Goal: Information Seeking & Learning: Find specific fact

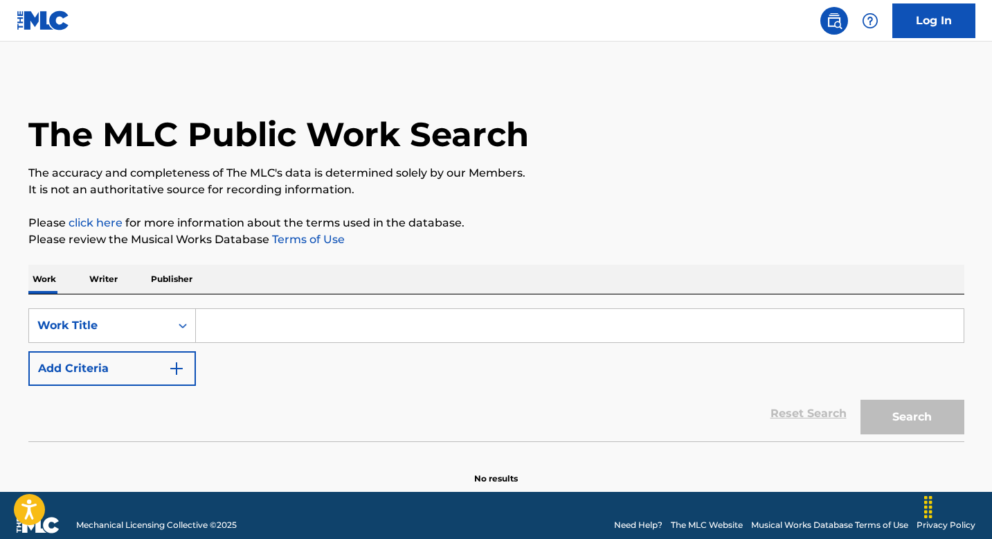
click at [236, 329] on input "Search Form" at bounding box center [580, 325] width 768 height 33
paste input "The Dirt (Est. 1981)"
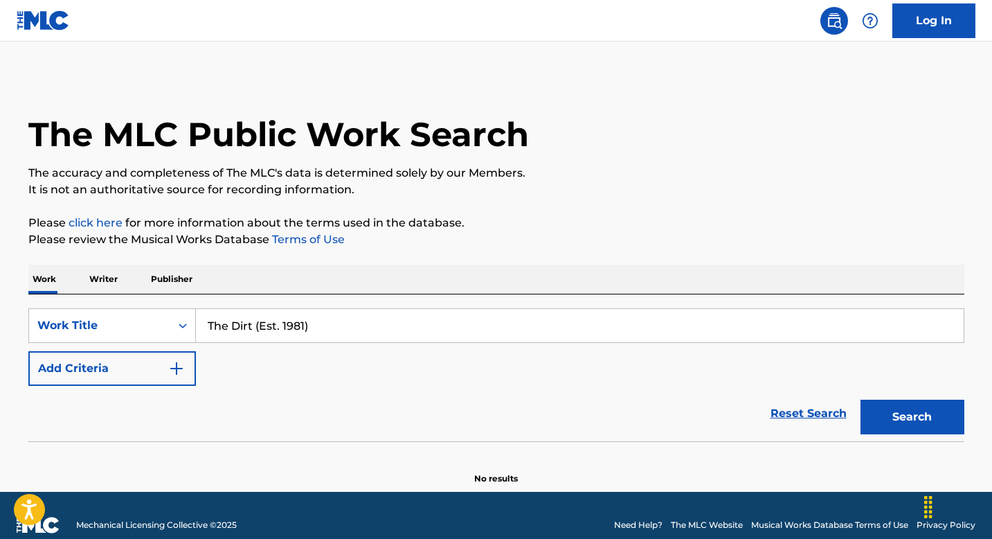
type input "The Dirt (Est. 1981)"
click at [915, 419] on button "Search" at bounding box center [912, 416] width 104 height 35
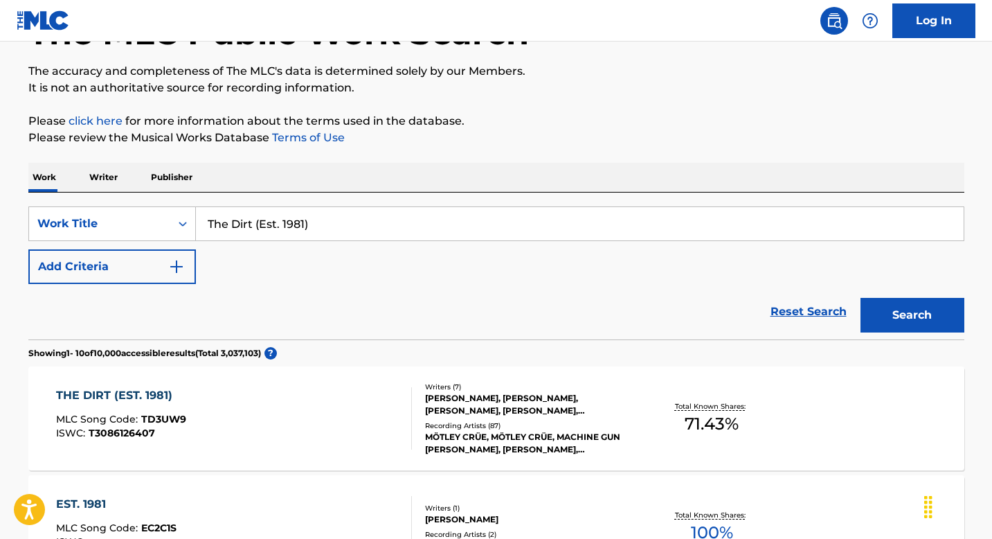
scroll to position [110, 0]
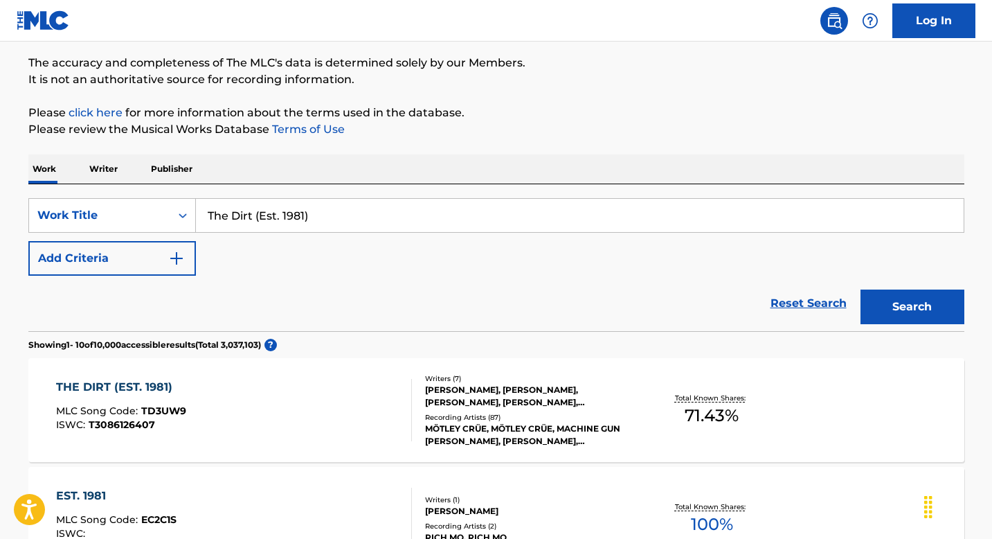
click at [404, 406] on div at bounding box center [405, 410] width 11 height 62
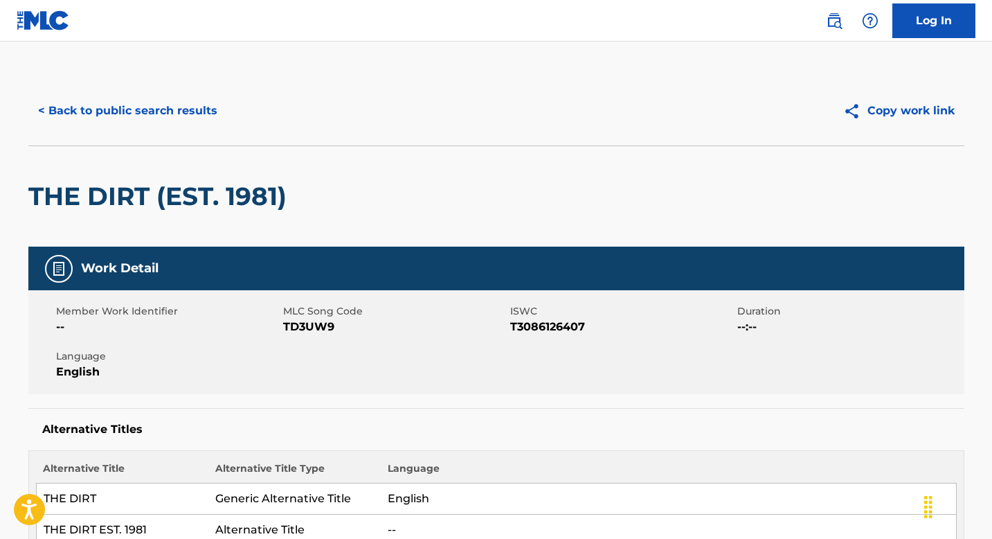
click at [557, 327] on span "T3086126407" at bounding box center [622, 326] width 224 height 17
copy span "T3086126407"
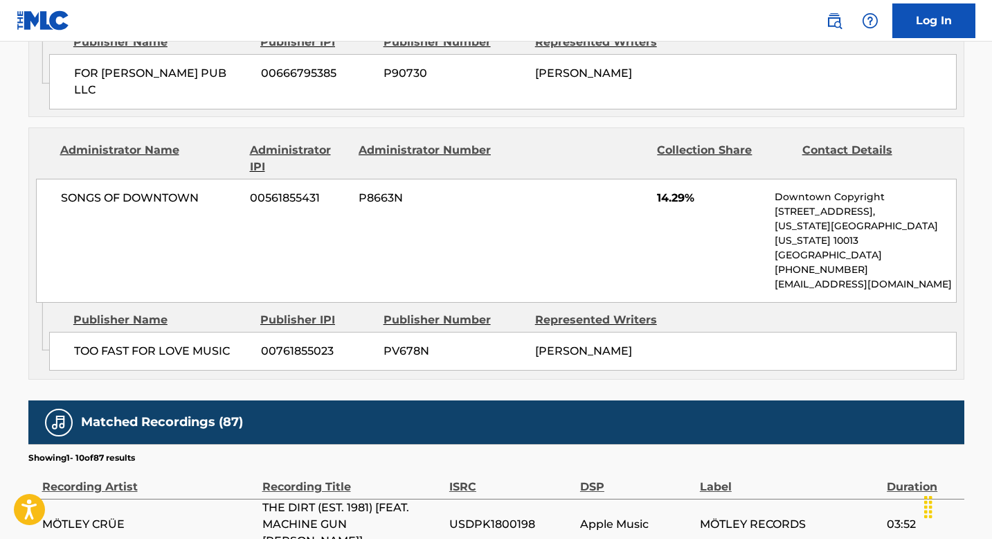
scroll to position [1824, 0]
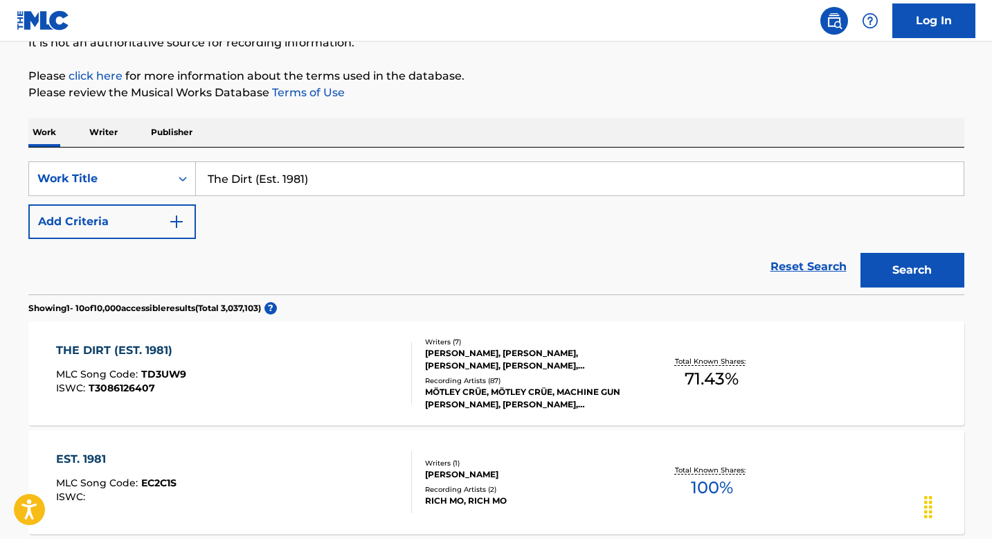
scroll to position [154, 0]
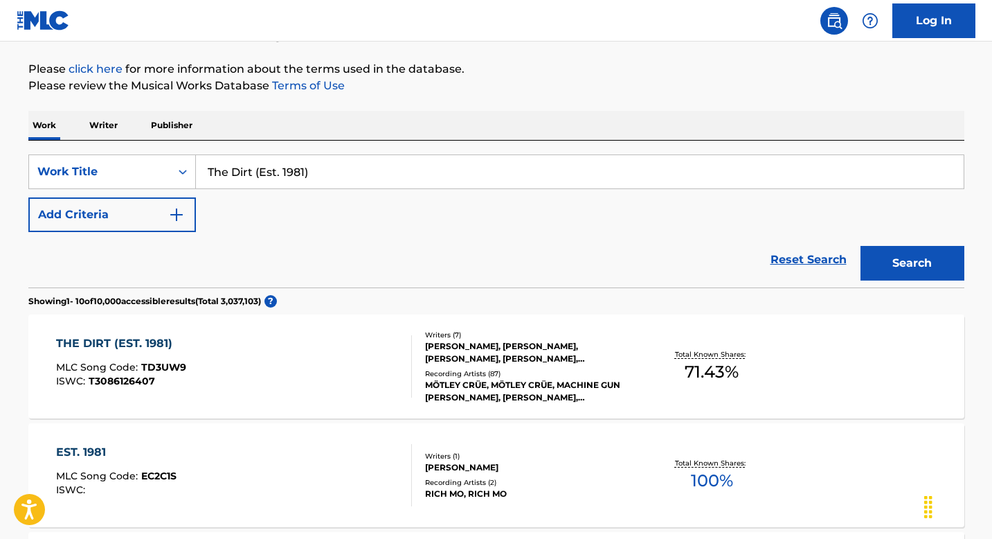
click at [266, 373] on div "THE DIRT (EST. 1981) MLC Song Code : TD3UW9 ISWC : T3086126407" at bounding box center [234, 366] width 356 height 62
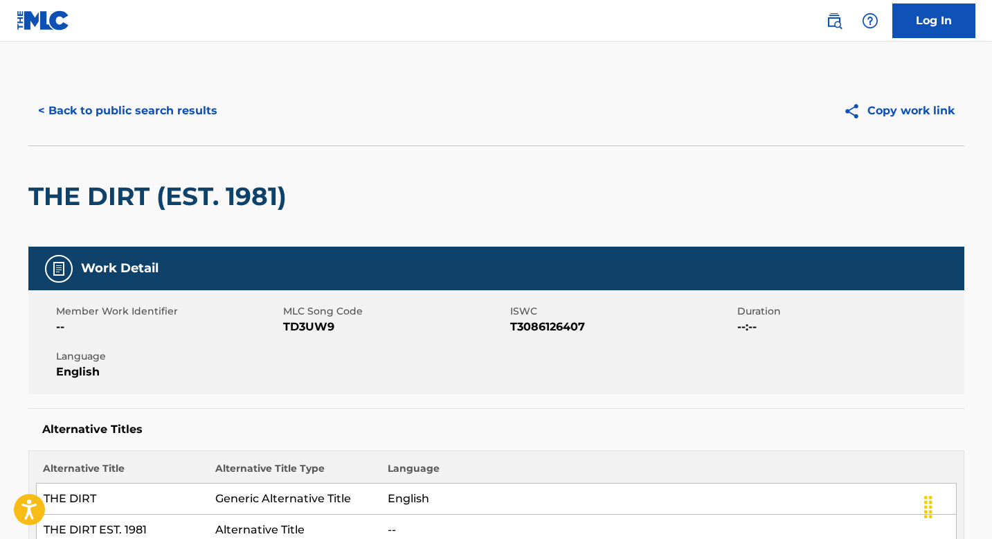
click at [70, 116] on button "< Back to public search results" at bounding box center [127, 110] width 199 height 35
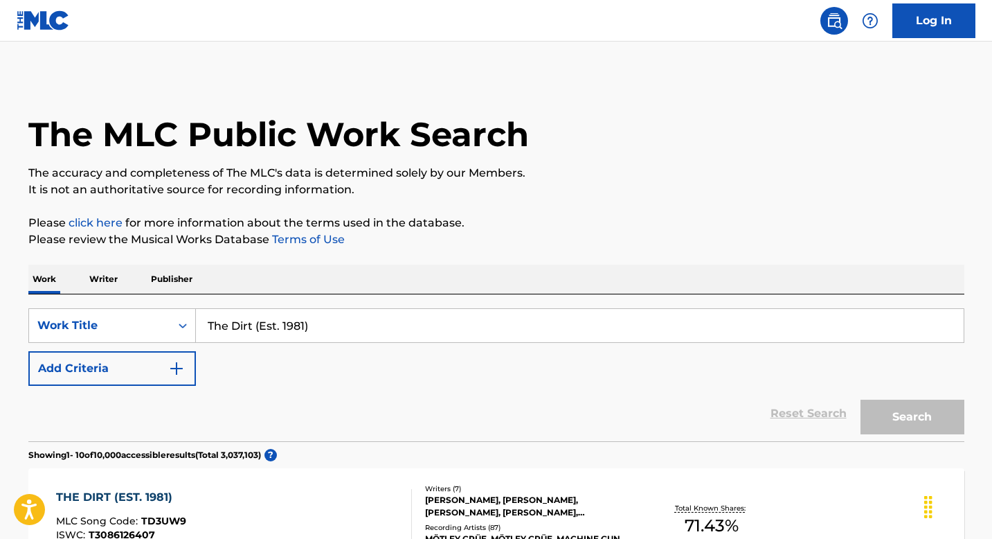
scroll to position [154, 0]
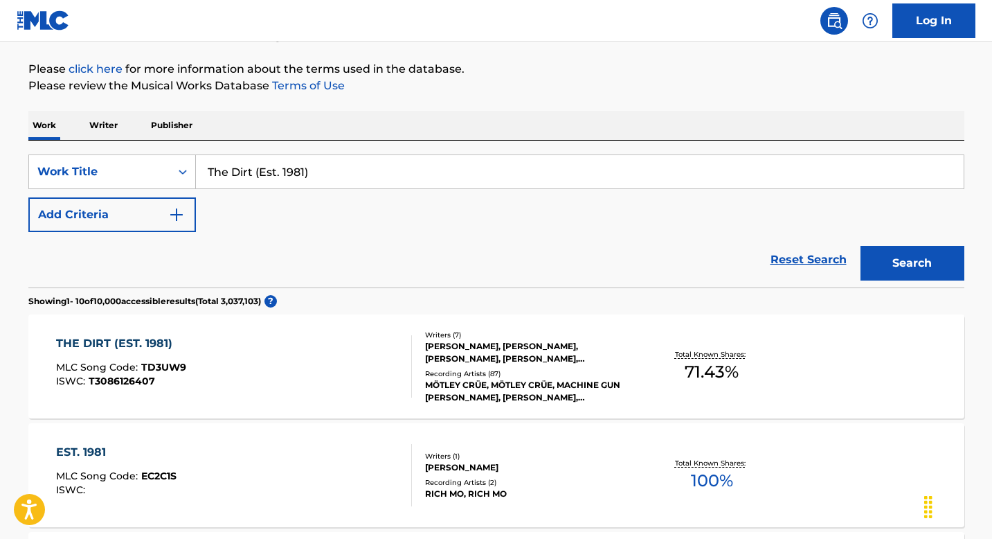
click at [181, 214] on img "Search Form" at bounding box center [176, 214] width 17 height 17
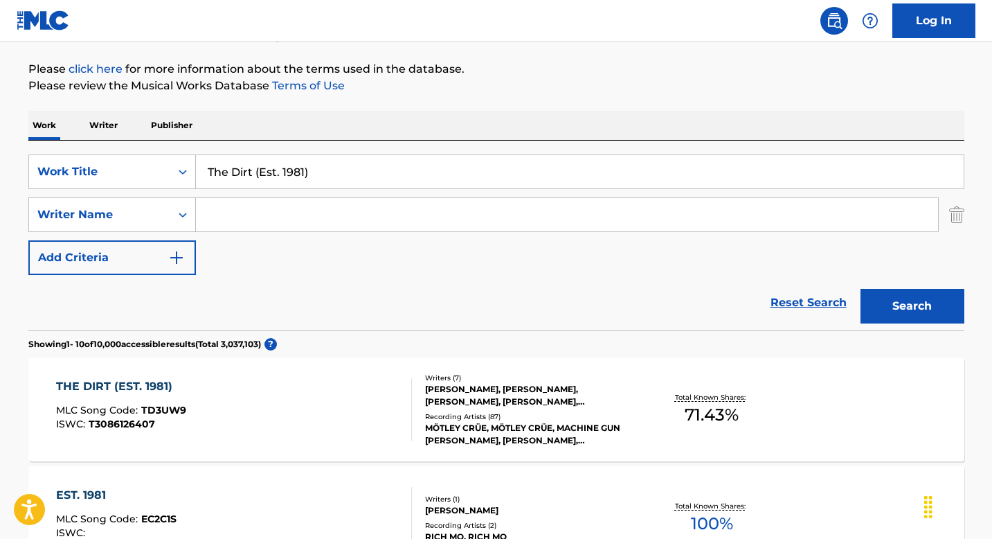
click at [239, 213] on input "Search Form" at bounding box center [567, 214] width 742 height 33
paste input "MARS"
type input "MARS"
drag, startPoint x: 251, startPoint y: 171, endPoint x: 478, endPoint y: 200, distance: 228.9
click at [478, 200] on div "SearchWithCriteriab7a3b8ac-06c6-406b-906e-1531c6ce9492 Work Title The Dirt (Est…" at bounding box center [496, 214] width 936 height 120
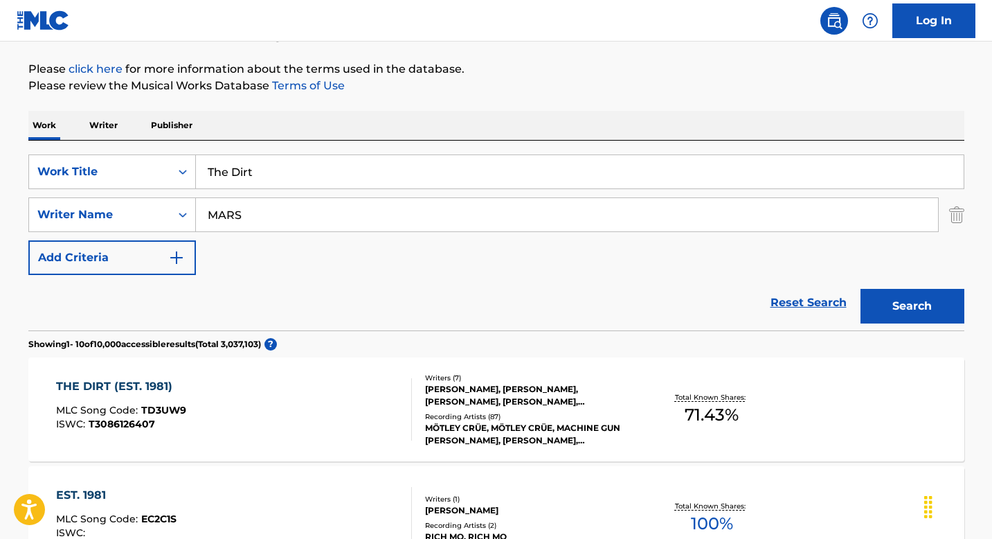
type input "The Dirt"
click at [860, 289] on button "Search" at bounding box center [912, 306] width 104 height 35
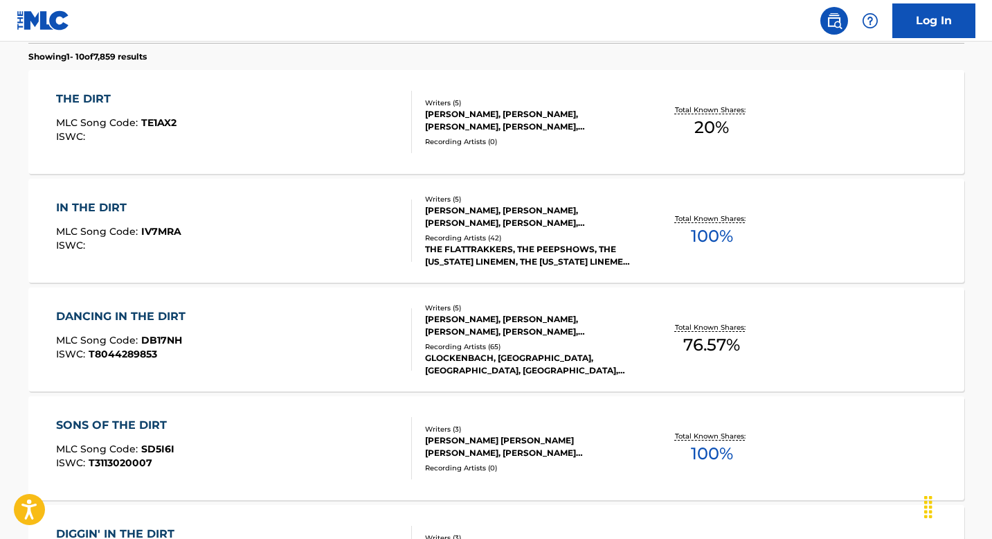
scroll to position [0, 0]
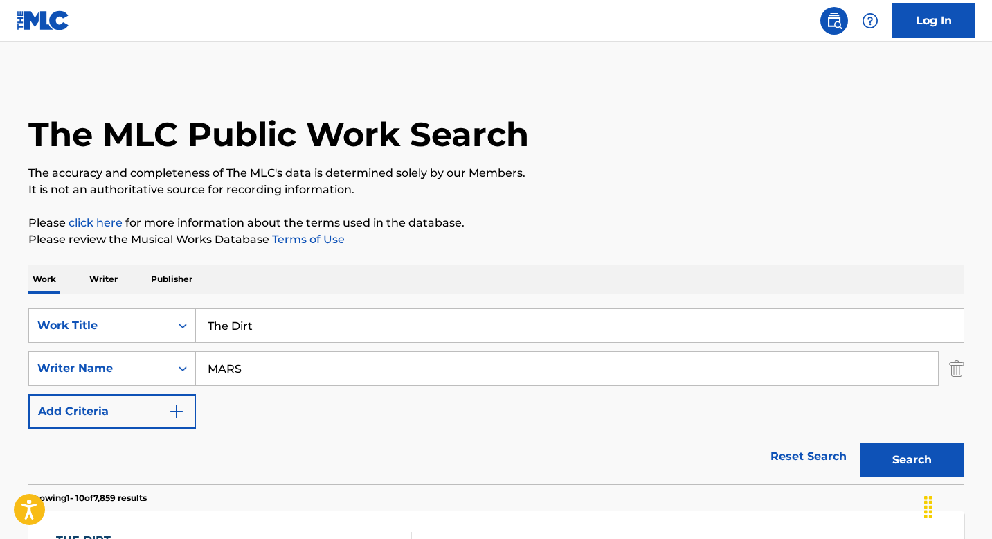
click at [207, 370] on input "MARS" at bounding box center [567, 368] width 742 height 33
click at [860, 442] on button "Search" at bounding box center [912, 459] width 104 height 35
click at [226, 365] on input "[PERSON_NAME]" at bounding box center [567, 368] width 742 height 33
type input "[PERSON_NAME]"
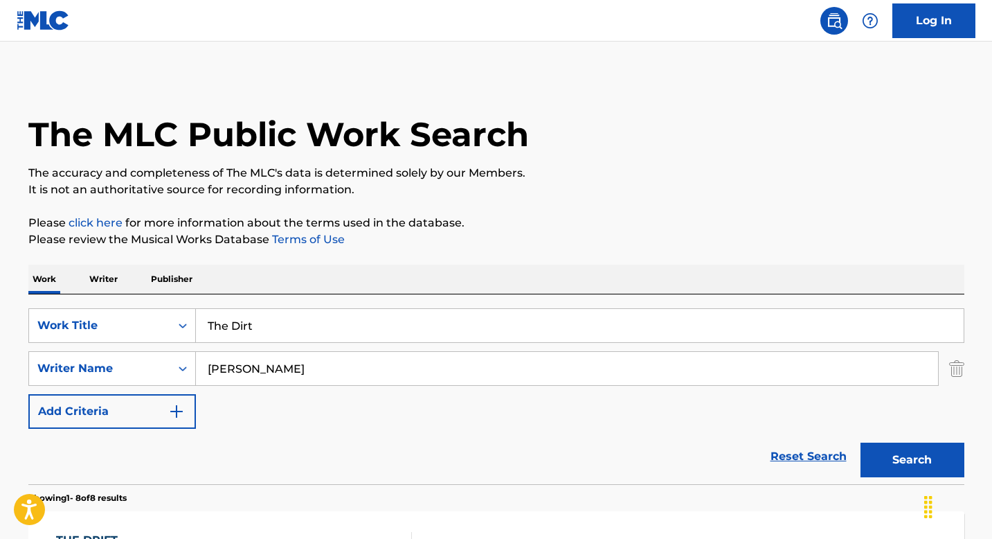
click at [924, 462] on button "Search" at bounding box center [912, 459] width 104 height 35
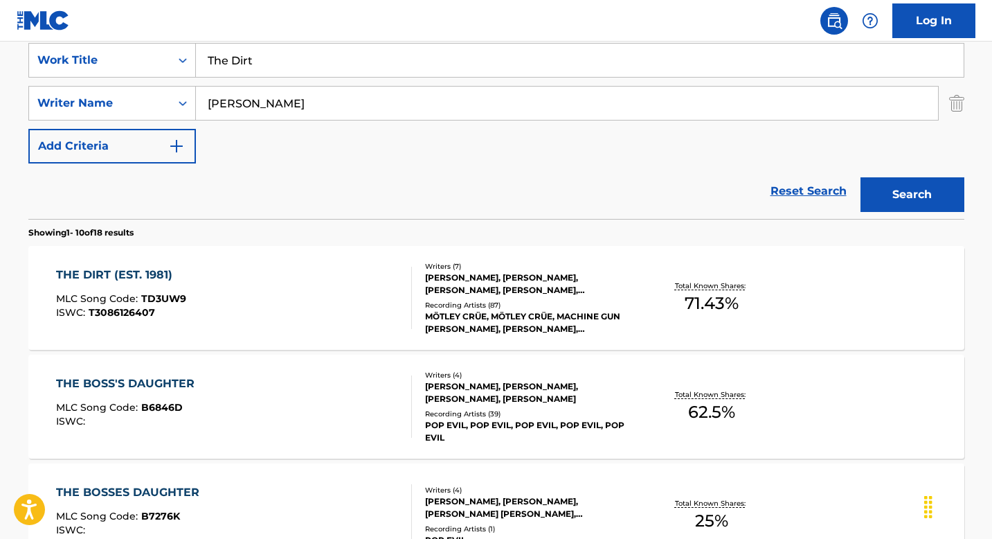
scroll to position [273, 0]
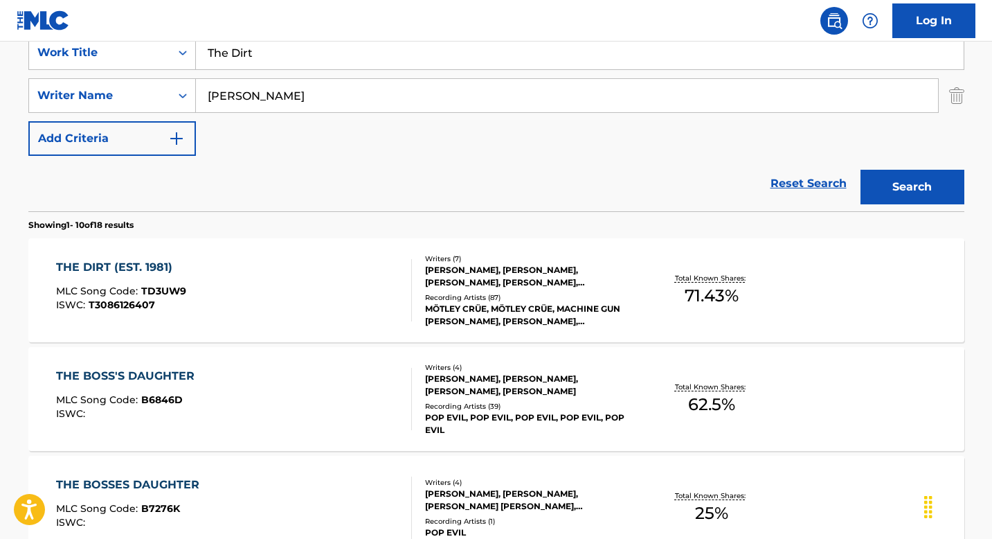
click at [305, 303] on div "THE DIRT (EST. 1981) MLC Song Code : TD3UW9 ISWC : T3086126407" at bounding box center [234, 290] width 356 height 62
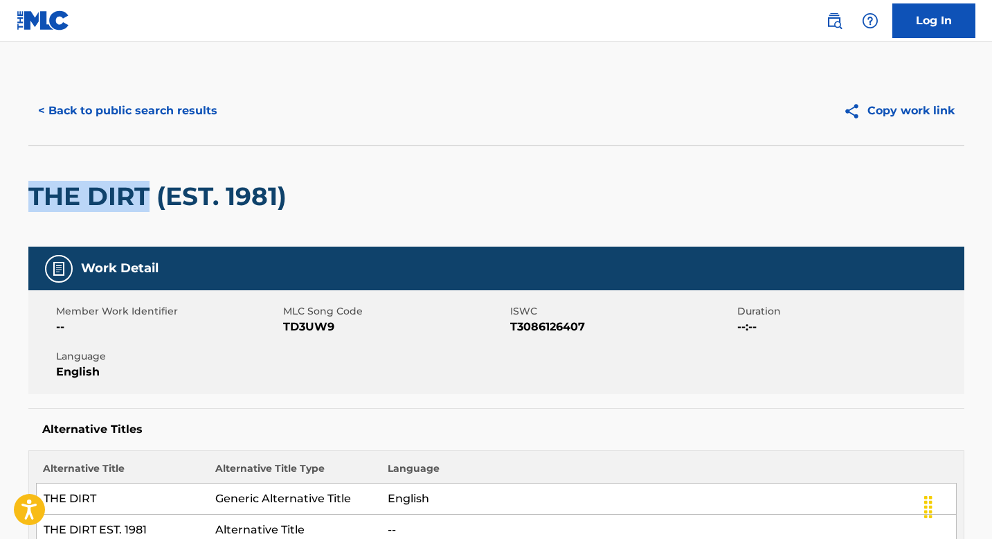
drag, startPoint x: 149, startPoint y: 198, endPoint x: 21, endPoint y: 186, distance: 128.6
copy h2 "THE DIRT"
